Goal: Communication & Community: Answer question/provide support

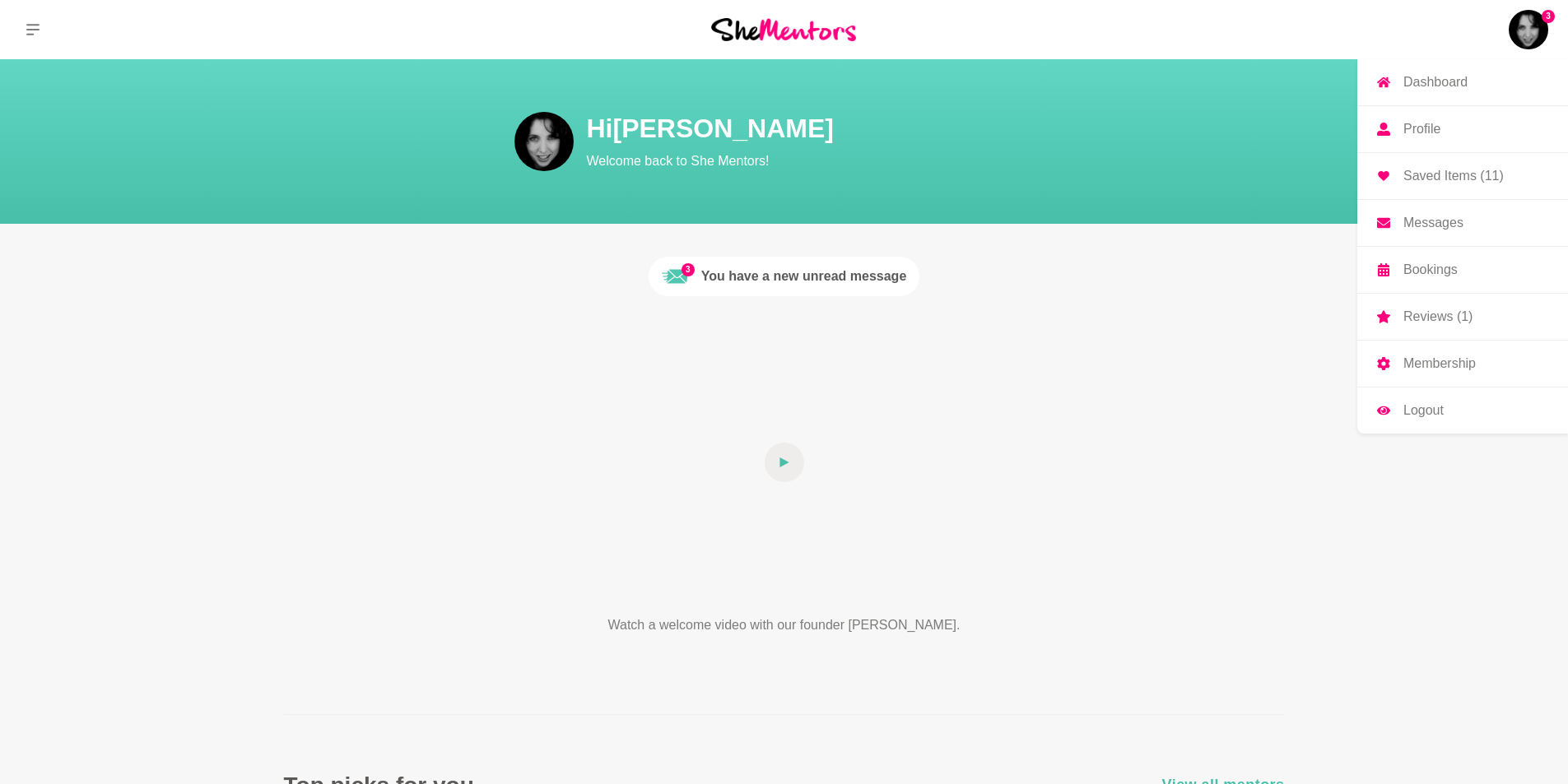
click at [1526, 25] on img at bounding box center [1528, 29] width 40 height 40
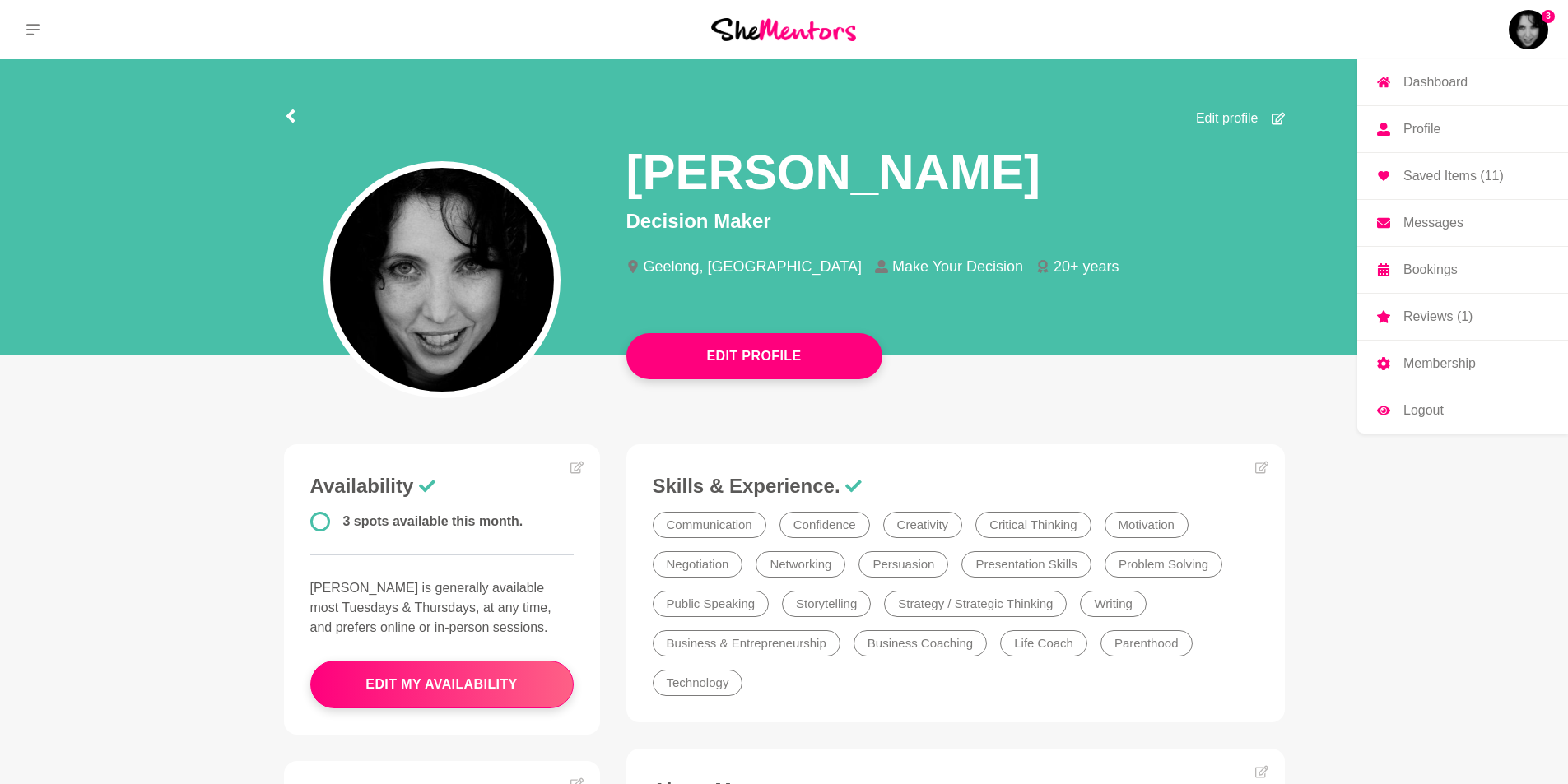
click at [1421, 221] on p "Messages" at bounding box center [1434, 223] width 60 height 14
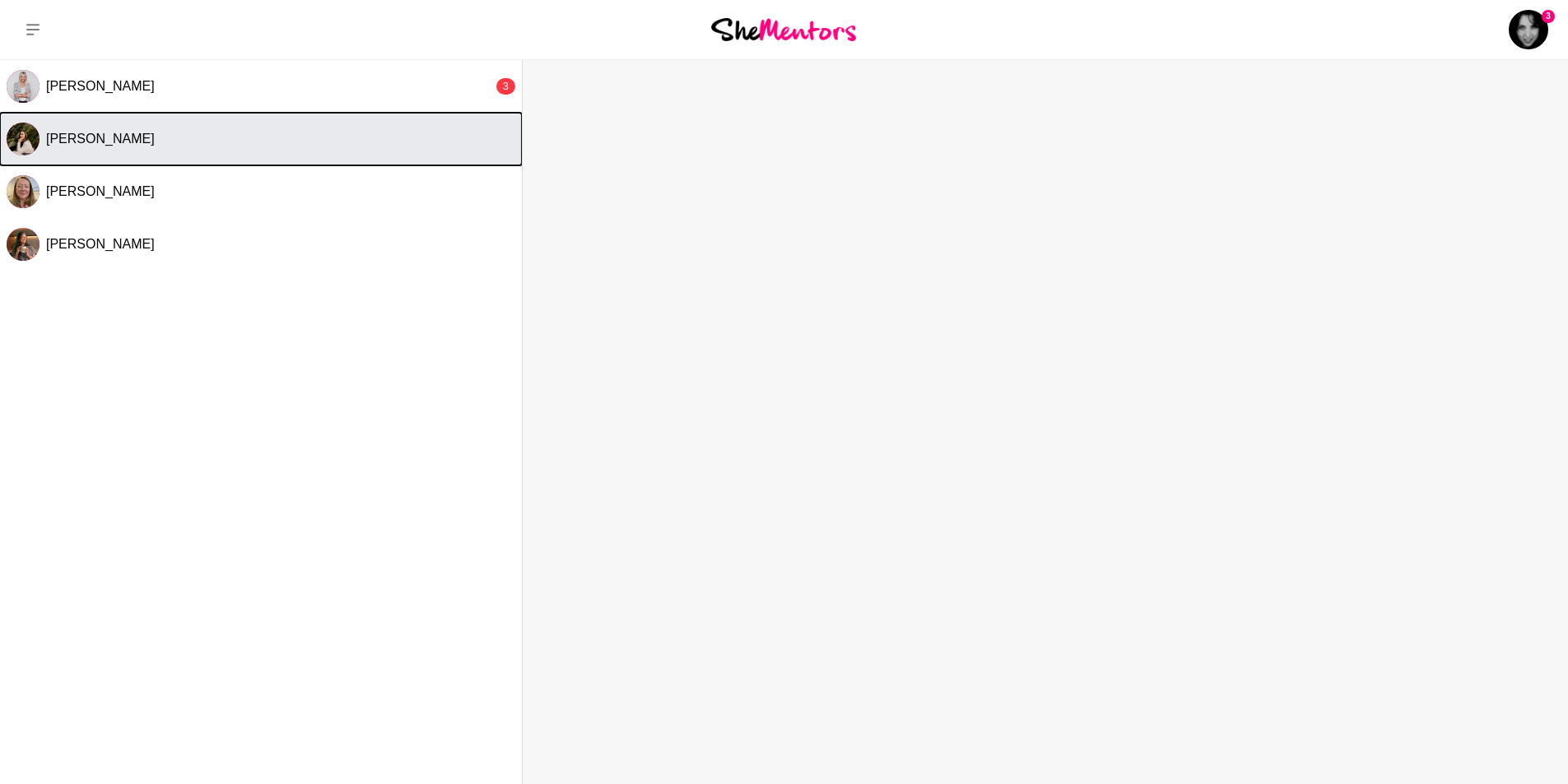
click at [75, 140] on span "[PERSON_NAME]" at bounding box center [100, 139] width 109 height 14
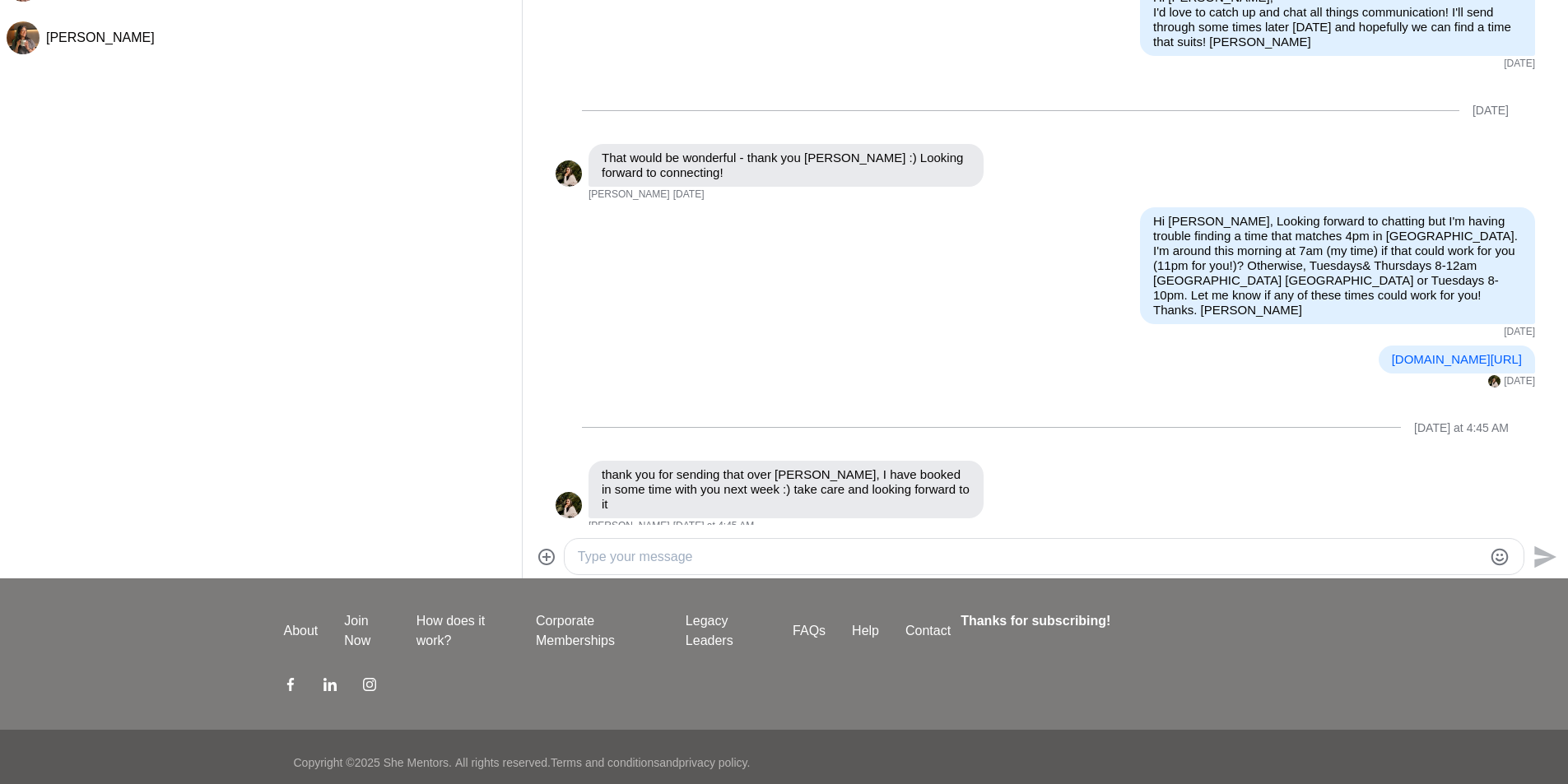
scroll to position [218, 0]
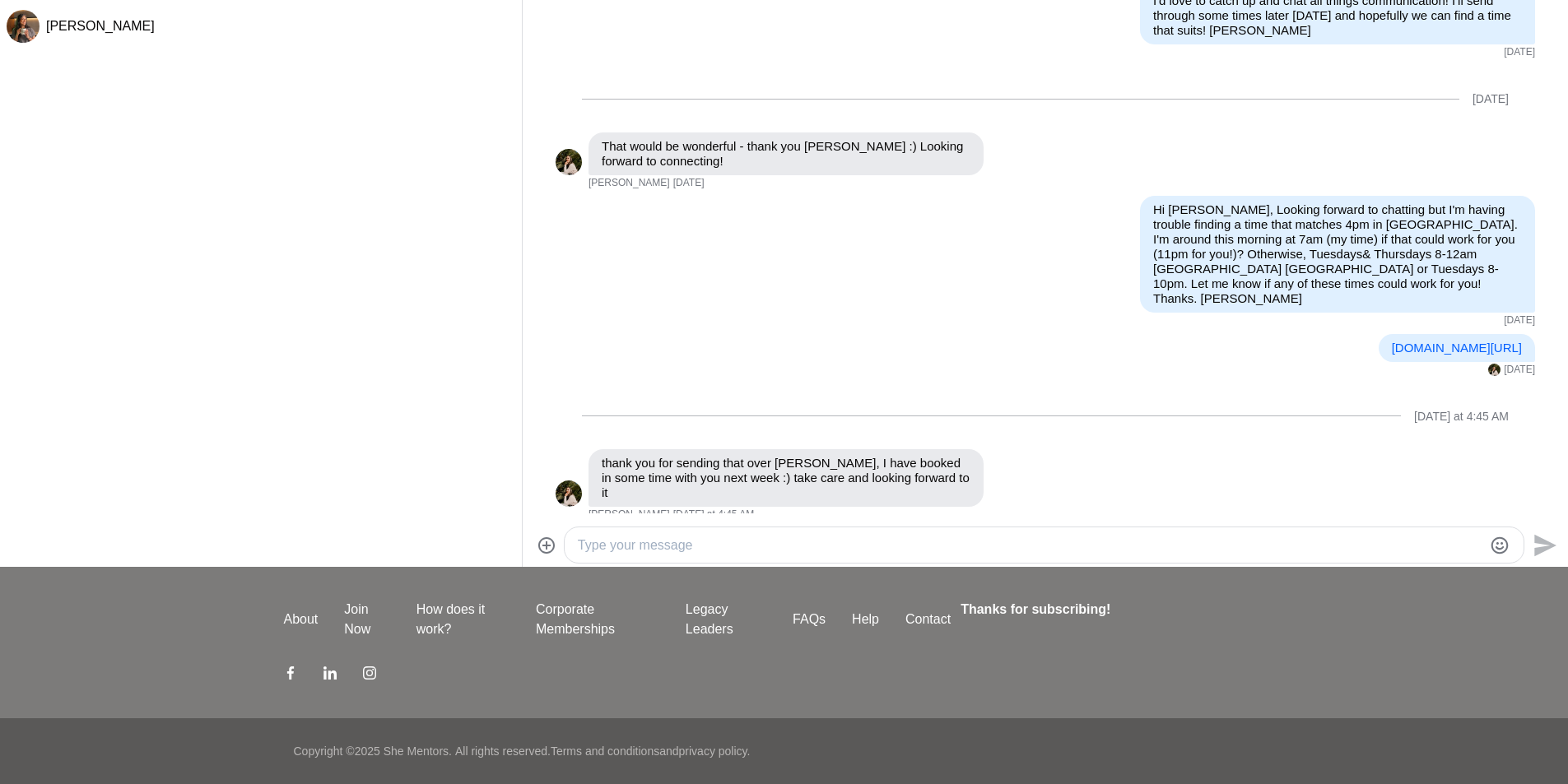
click at [772, 541] on textarea "Type your message" at bounding box center [1031, 545] width 905 height 19
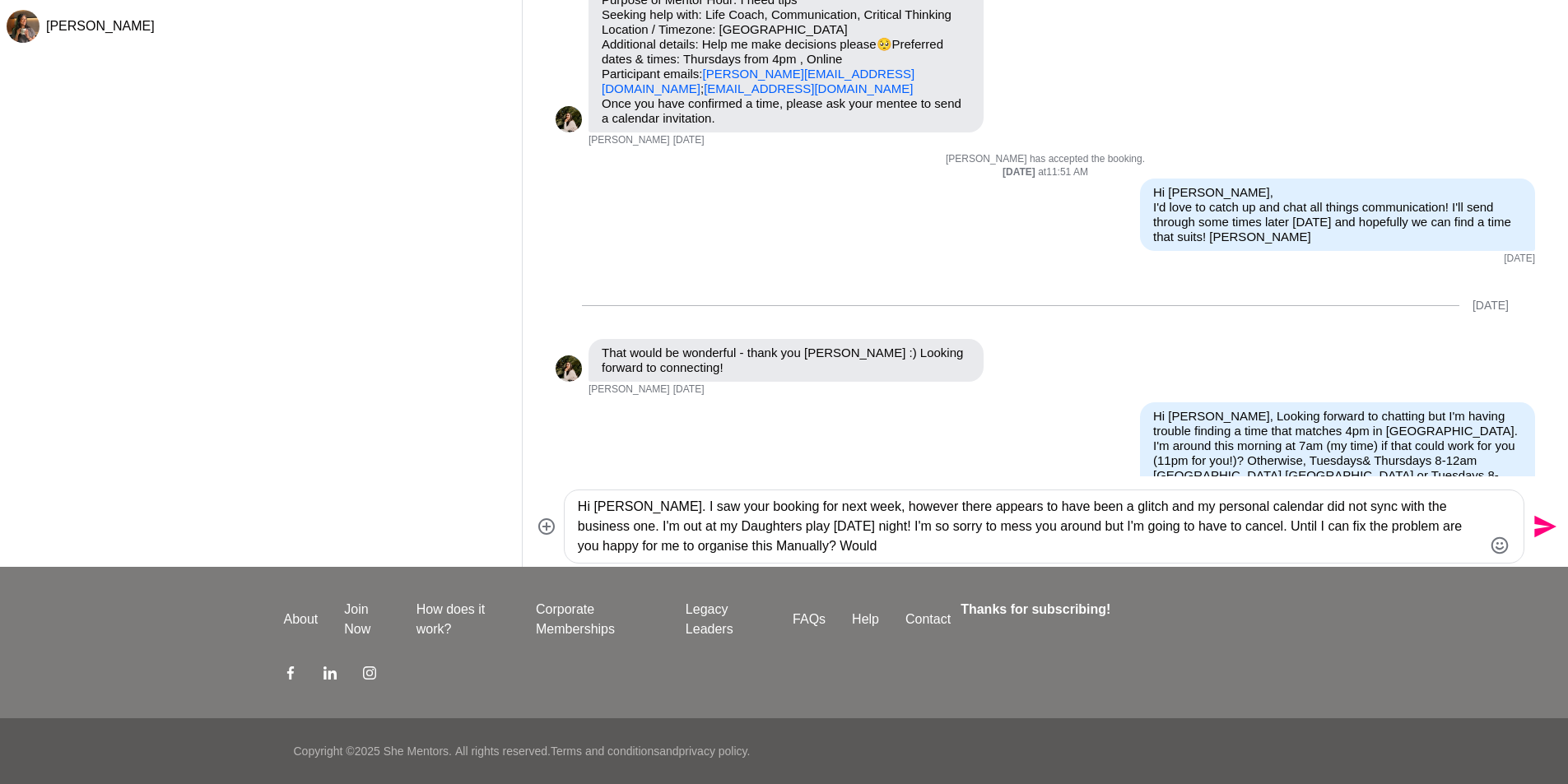
scroll to position [0, 0]
drag, startPoint x: 1072, startPoint y: 539, endPoint x: 1082, endPoint y: 544, distance: 11.2
click at [1072, 538] on textarea "Hi [PERSON_NAME]. I saw your booking for next week, however there appears to ha…" at bounding box center [1031, 526] width 905 height 59
click at [1448, 546] on textarea "Hi [PERSON_NAME]. I saw your booking for next week, however there appears to ha…" at bounding box center [1031, 526] width 905 height 59
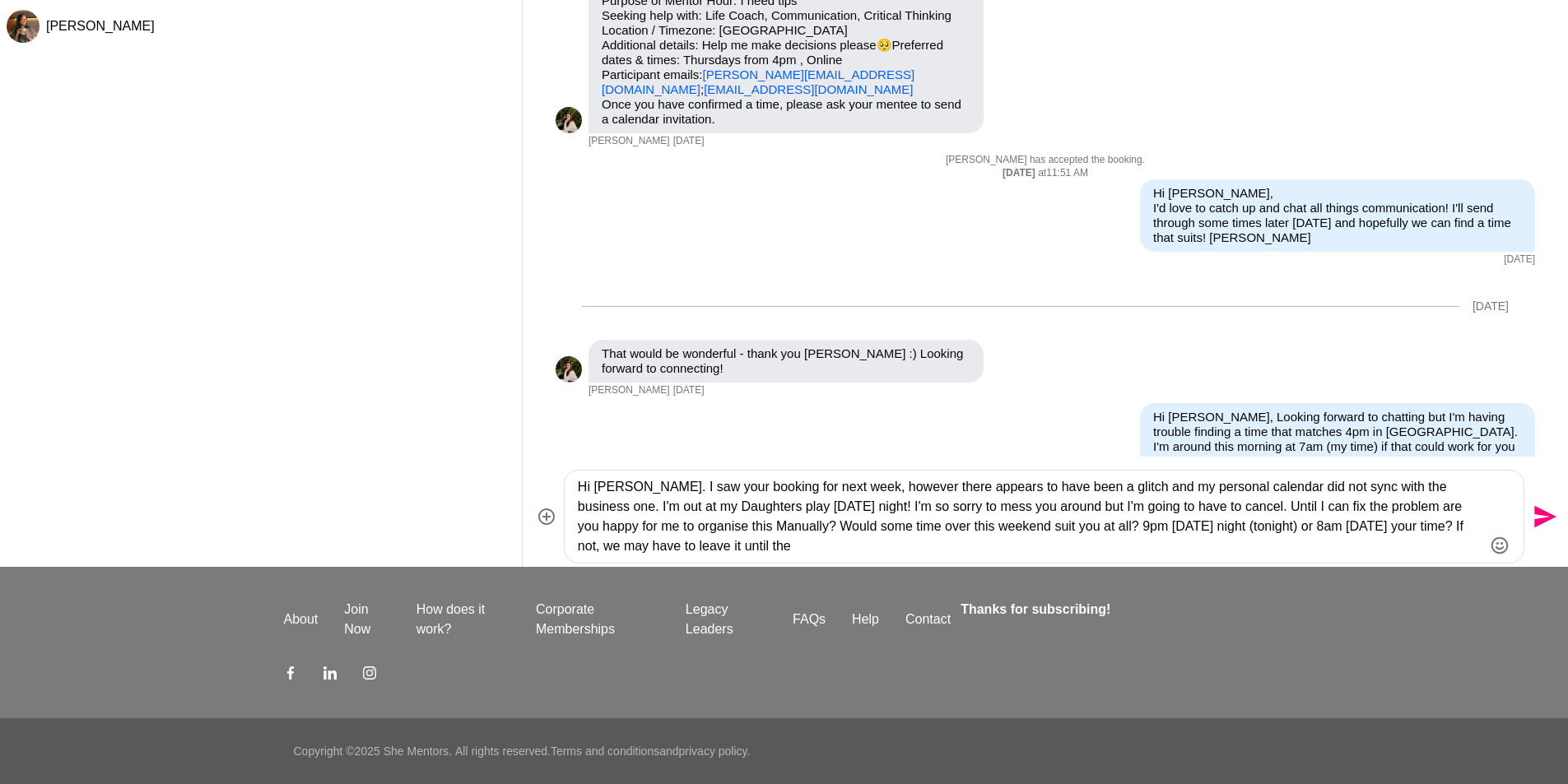
click at [768, 547] on textarea "Hi [PERSON_NAME]. I saw your booking for next week, however there appears to ha…" at bounding box center [1031, 517] width 905 height 79
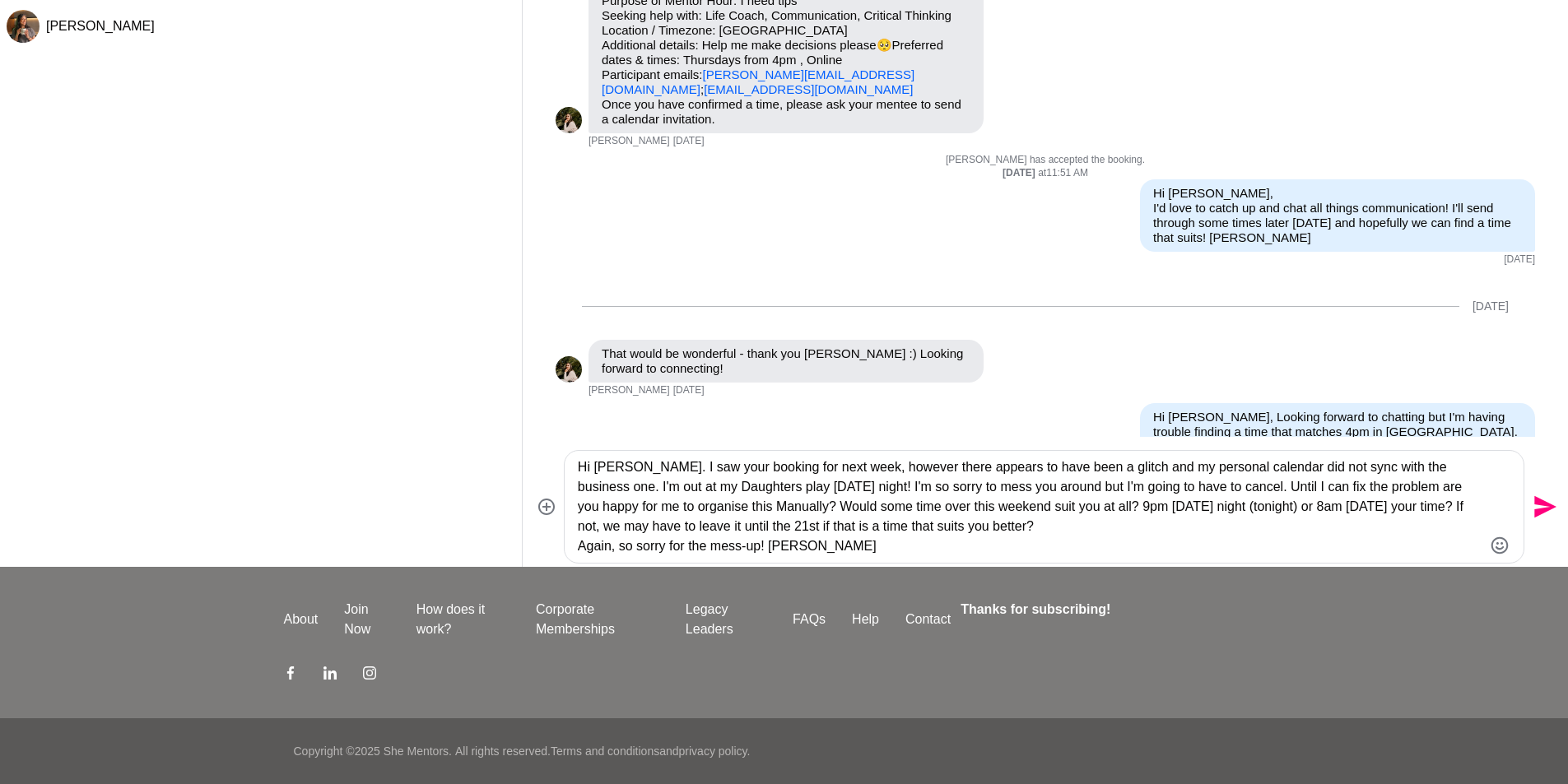
type textarea "Hi [PERSON_NAME]. I saw your booking for next week, however there appears to ha…"
click at [1545, 507] on icon "Send" at bounding box center [1543, 506] width 26 height 26
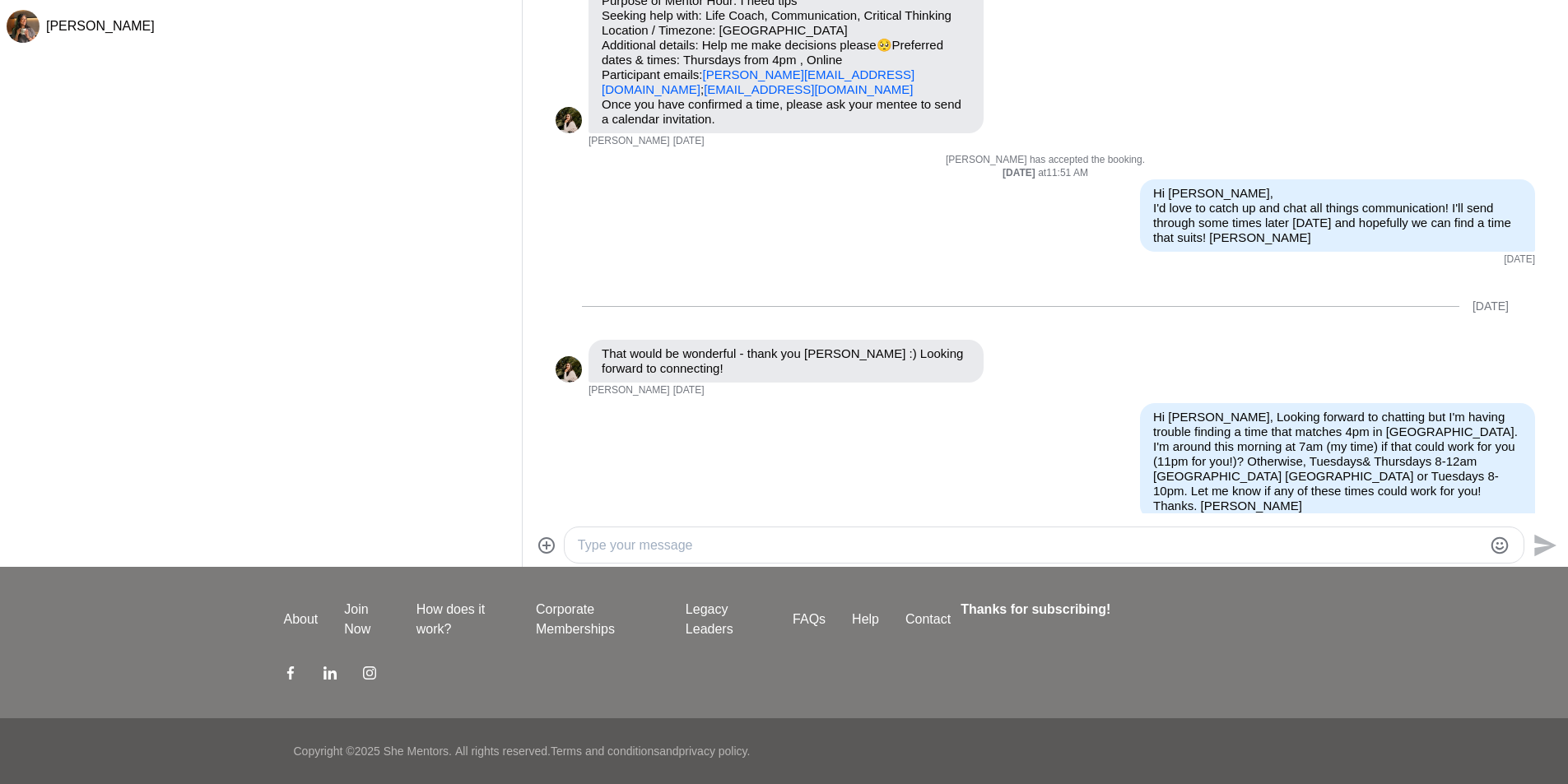
scroll to position [457, 0]
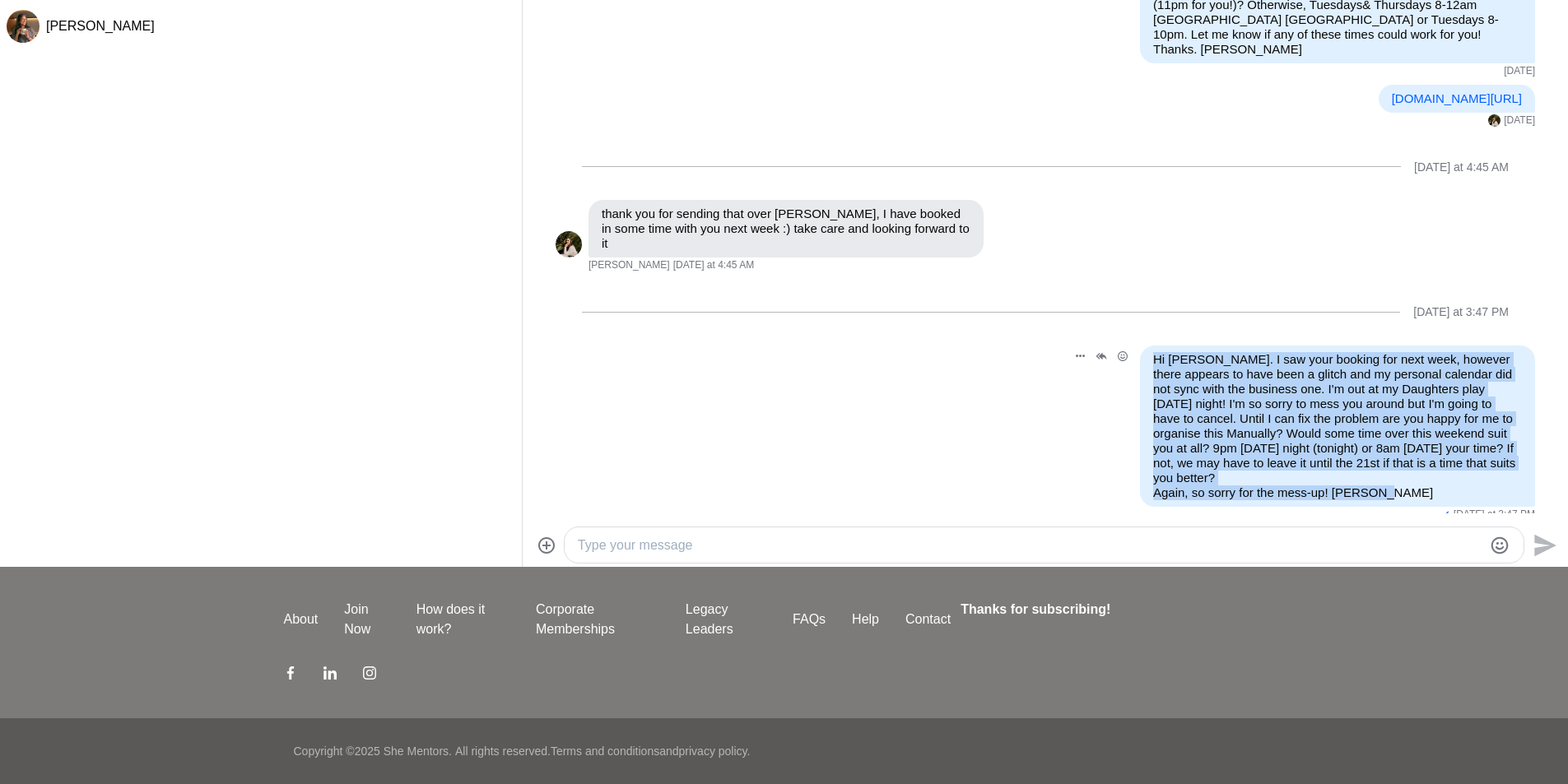
drag, startPoint x: 1142, startPoint y: 343, endPoint x: 1389, endPoint y: 479, distance: 282.0
click at [1389, 479] on p "Hi [PERSON_NAME]. I saw your booking for next week, however there appears to ha…" at bounding box center [1337, 426] width 369 height 149
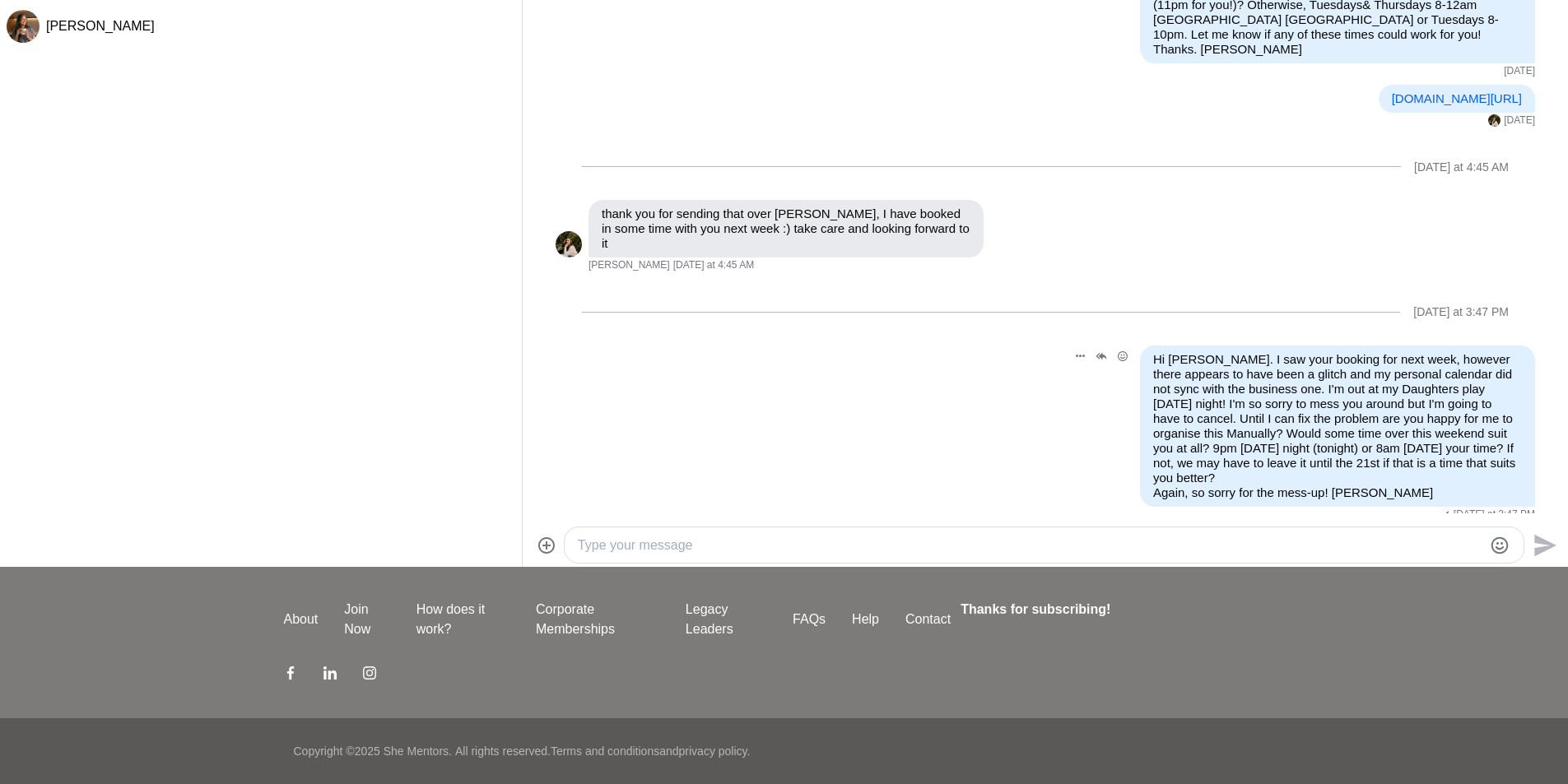
click at [834, 436] on div "Reply Pin Mark as unread Edit Message Delete Hi [PERSON_NAME]. I saw your booki…" at bounding box center [1045, 433] width 979 height 176
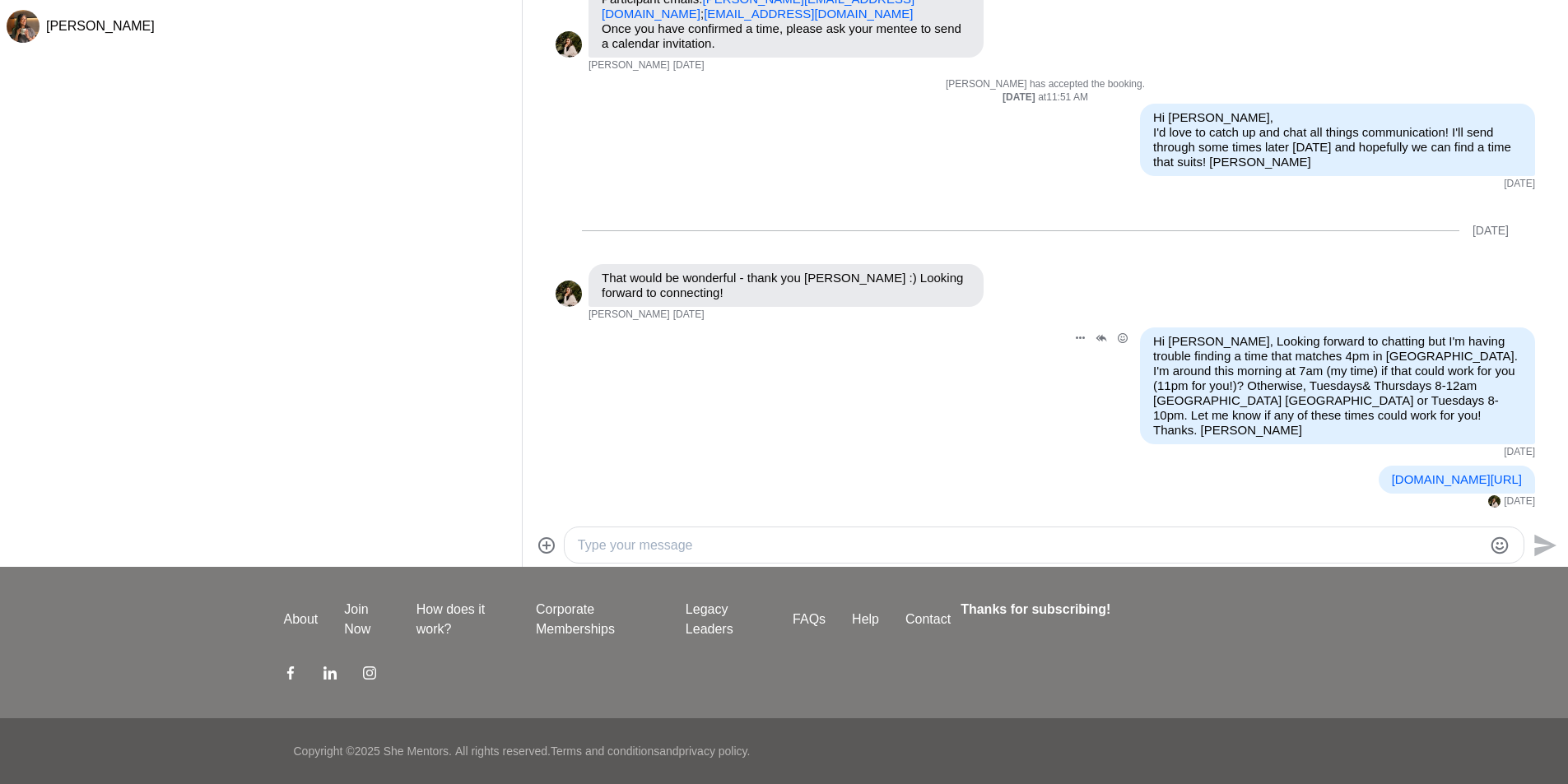
scroll to position [0, 0]
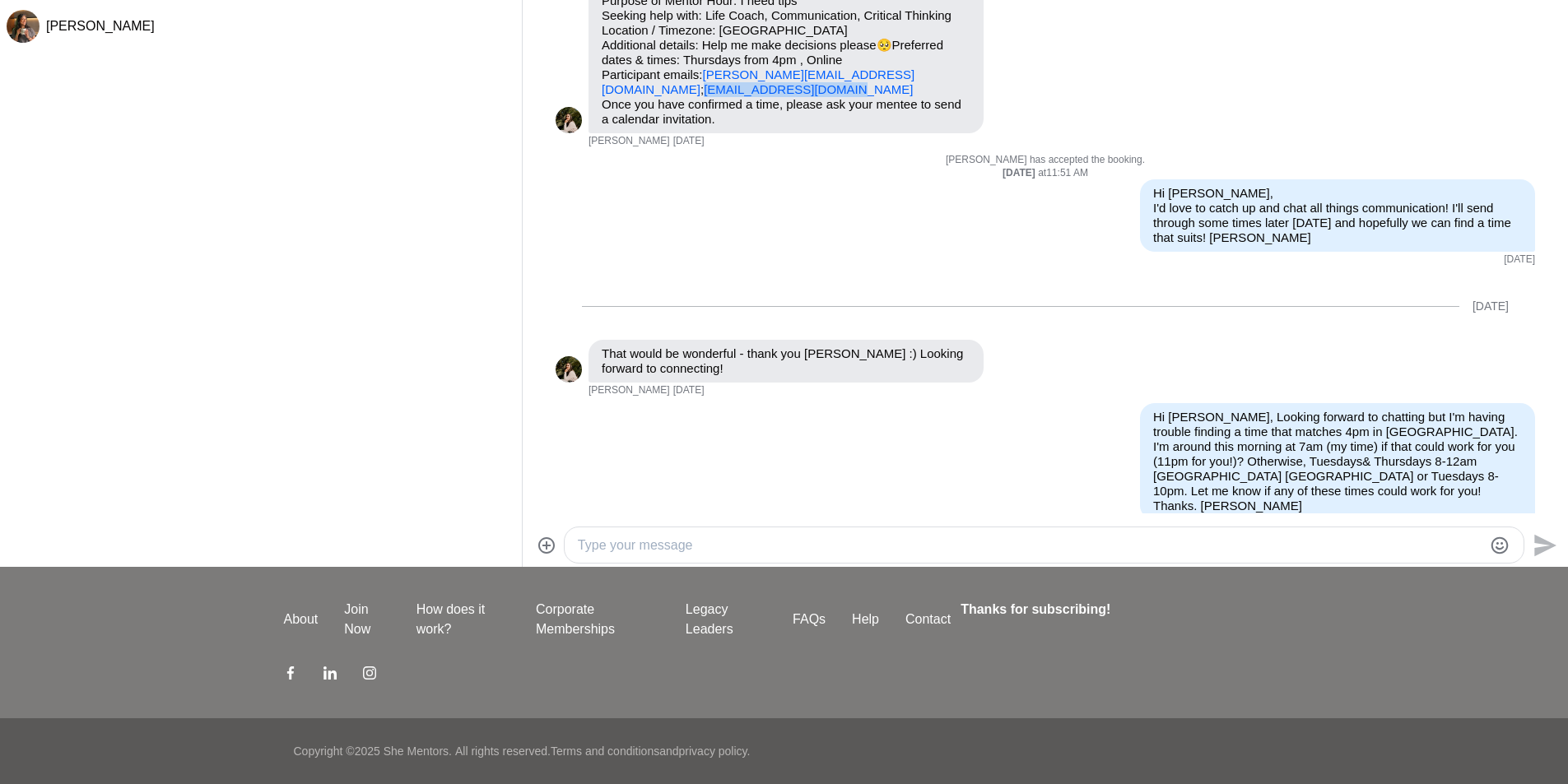
drag, startPoint x: 773, startPoint y: 93, endPoint x: 588, endPoint y: 91, distance: 185.0
click at [589, 91] on div "Hi [PERSON_NAME], I'd love to book a Mentor Hour with you! Purpose of Mentor Ho…" at bounding box center [786, 45] width 396 height 176
copy link "[EMAIL_ADDRESS][DOMAIN_NAME]"
click at [1141, 413] on div "Hi [PERSON_NAME], Looking forward to chatting but I'm having trouble finding a …" at bounding box center [1338, 461] width 396 height 117
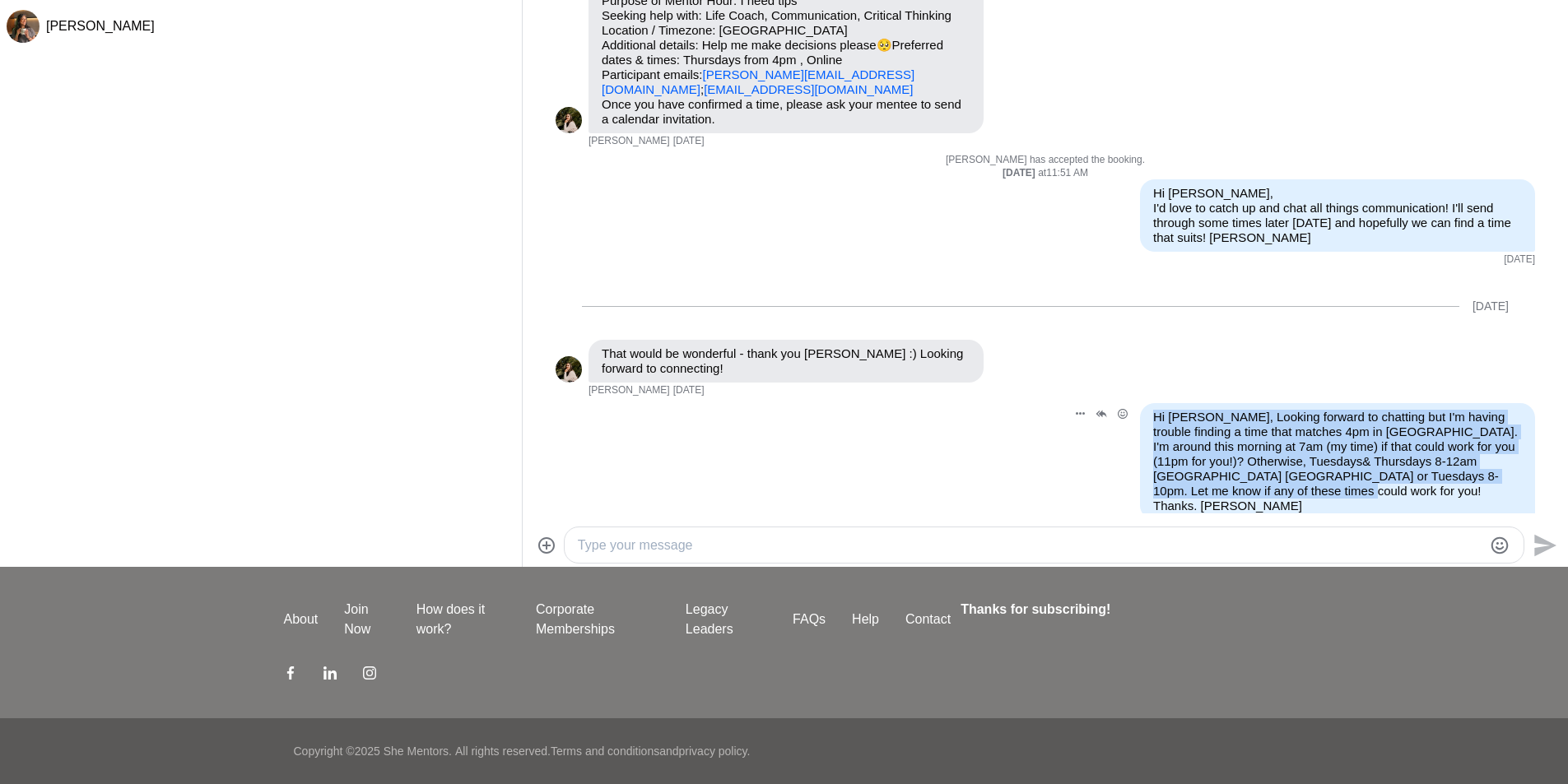
drag, startPoint x: 1142, startPoint y: 411, endPoint x: 1319, endPoint y: 491, distance: 194.2
click at [1319, 491] on p "Hi [PERSON_NAME], Looking forward to chatting but I'm having trouble finding a …" at bounding box center [1337, 462] width 369 height 104
copy p "Hi [PERSON_NAME], Looking forward to chatting but I'm having trouble finding a …"
click at [1231, 443] on p "Hi [PERSON_NAME], Looking forward to chatting but I'm having trouble finding a …" at bounding box center [1337, 462] width 369 height 104
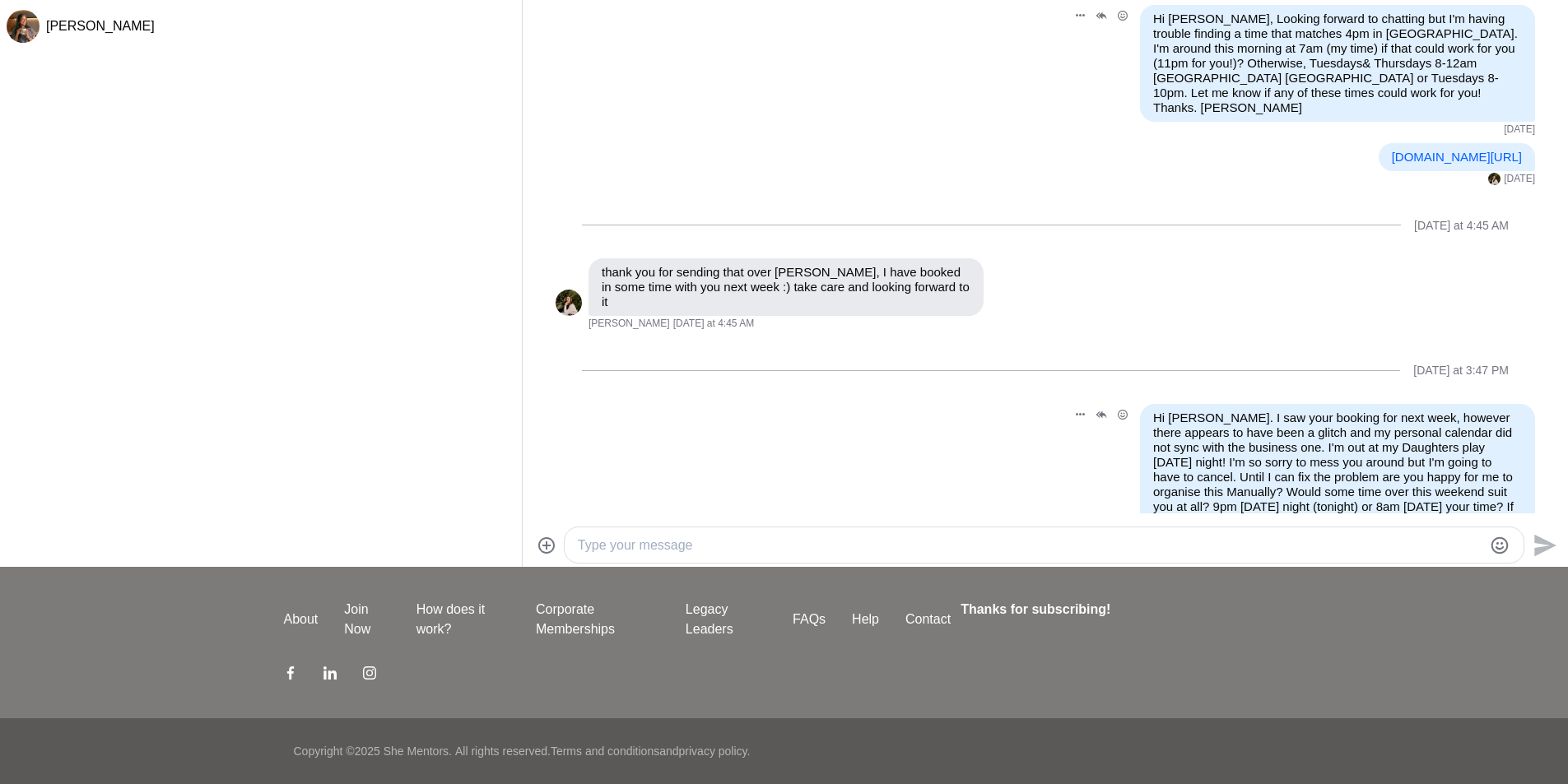
scroll to position [456, 0]
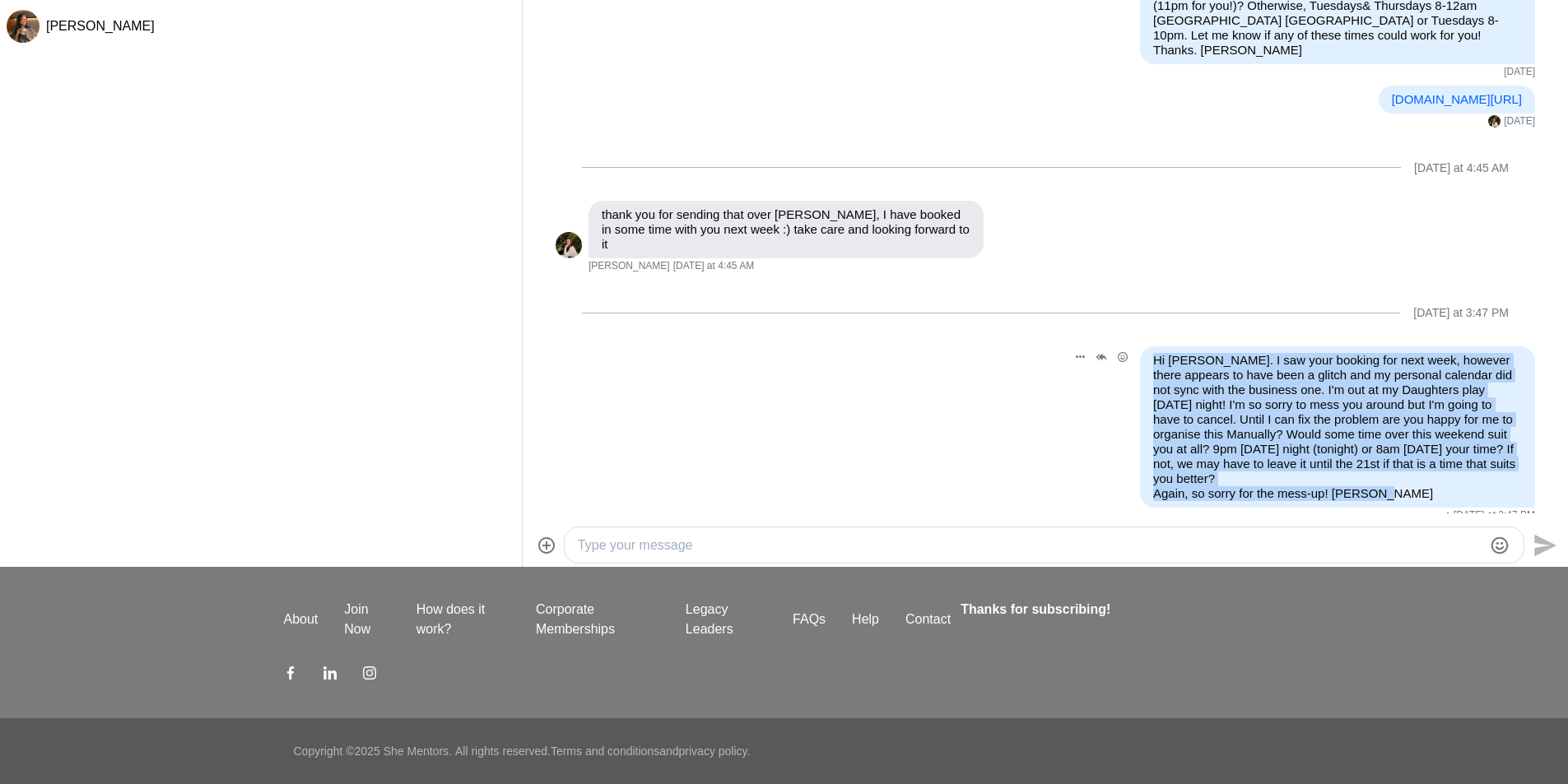
drag, startPoint x: 1143, startPoint y: 343, endPoint x: 1366, endPoint y: 472, distance: 257.6
click at [1366, 472] on p "Hi [PERSON_NAME]. I saw your booking for next week, however there appears to ha…" at bounding box center [1337, 427] width 369 height 149
copy p "Hi [PERSON_NAME]. I saw your booking for next week, however there appears to ha…"
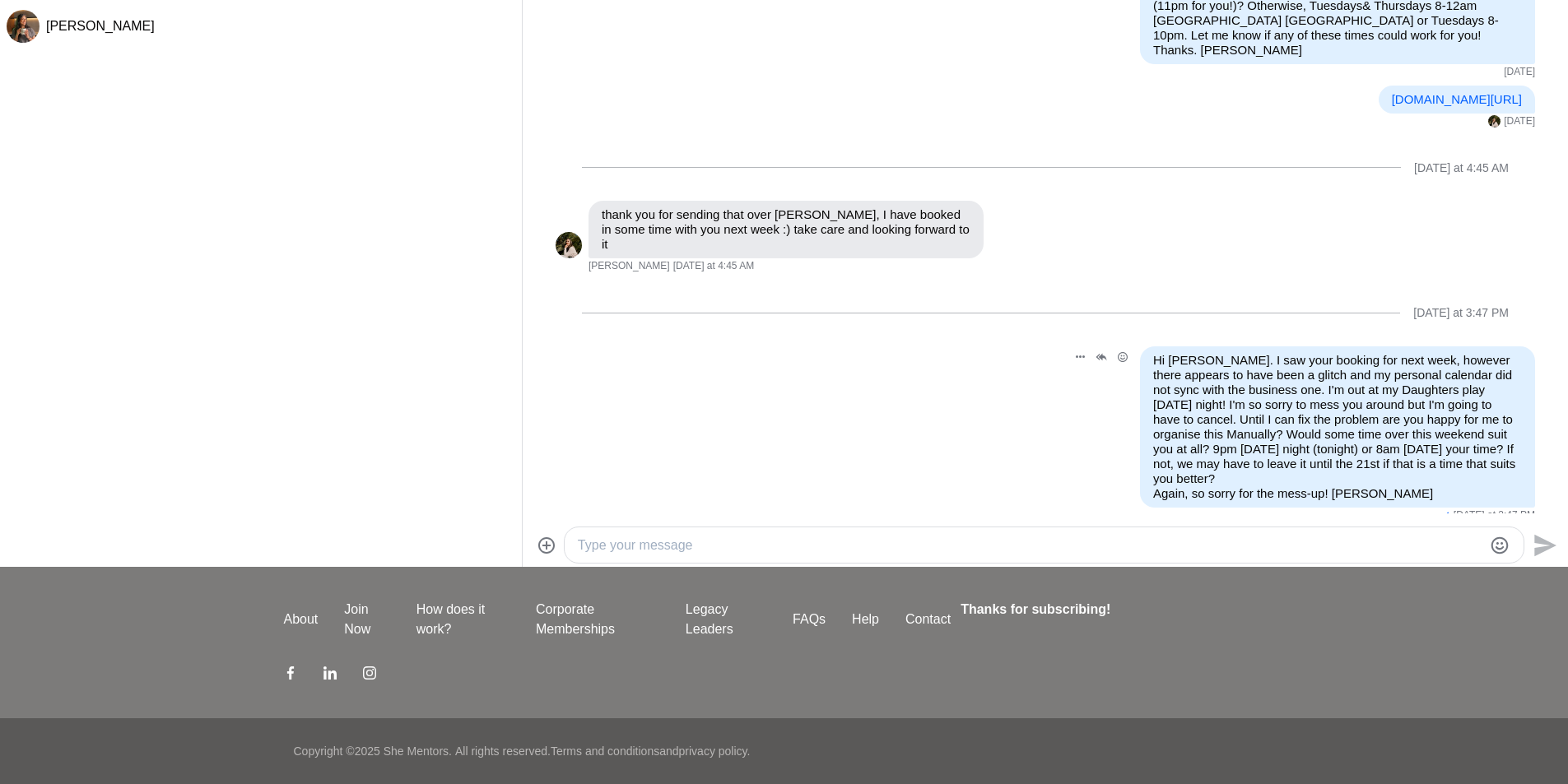
click at [862, 489] on div "Reply Pin Mark as unread Edit Message Delete Hi [PERSON_NAME]. I saw your booki…" at bounding box center [1045, 434] width 979 height 176
